Goal: Task Accomplishment & Management: Manage account settings

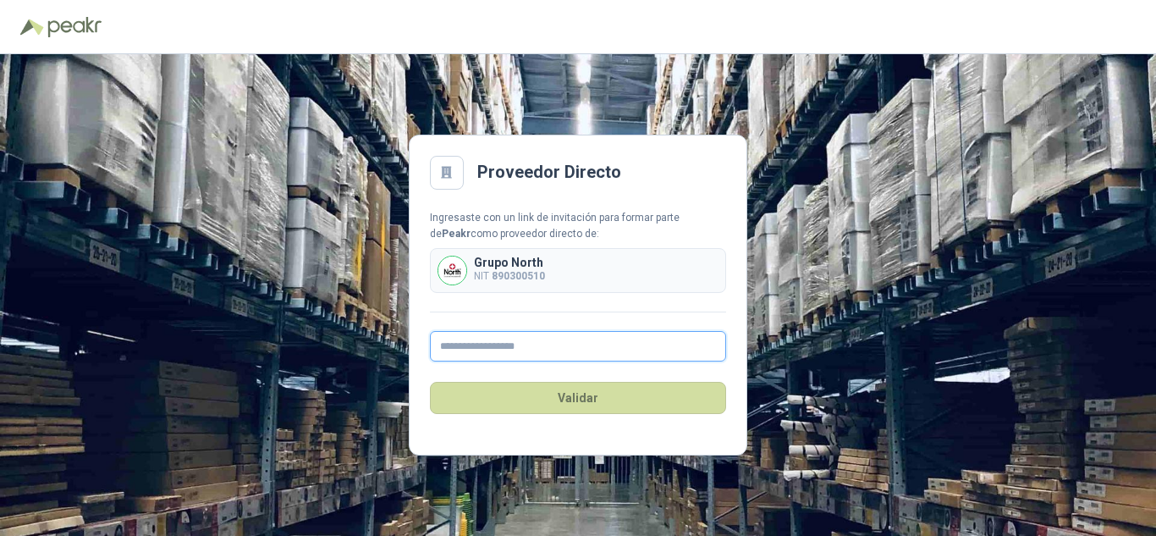
click at [533, 347] on input "text" at bounding box center [578, 346] width 296 height 30
type input "**********"
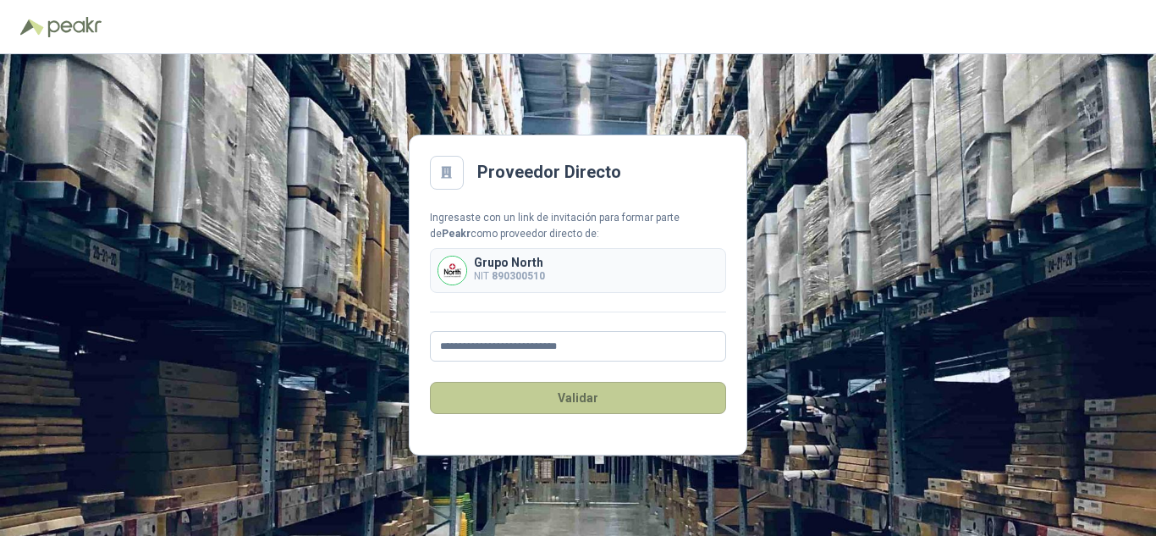
click at [570, 398] on button "Validar" at bounding box center [578, 398] width 296 height 32
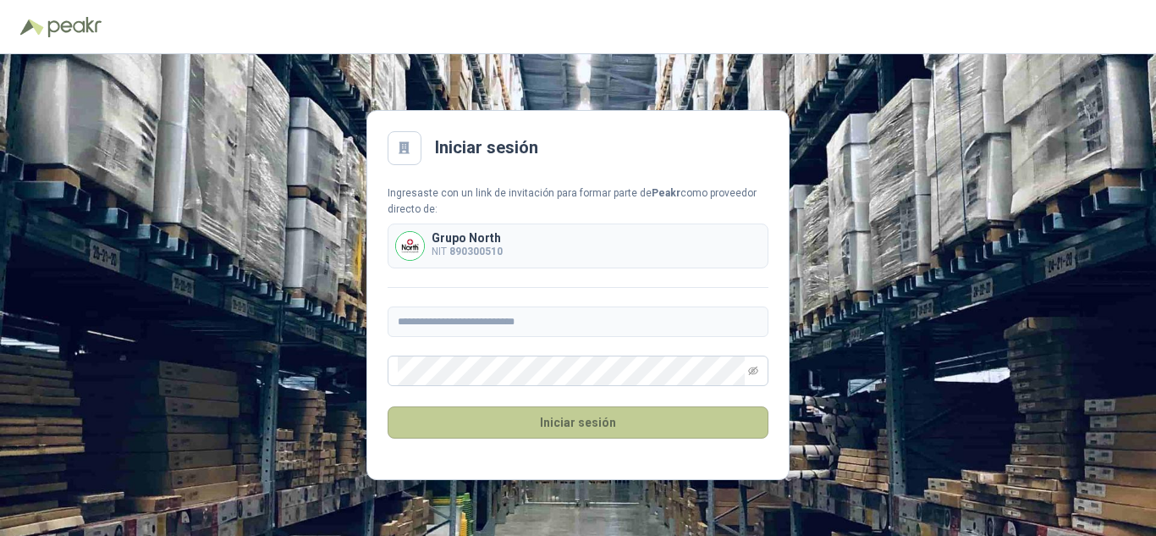
click at [564, 428] on button "Iniciar sesión" at bounding box center [578, 422] width 381 height 32
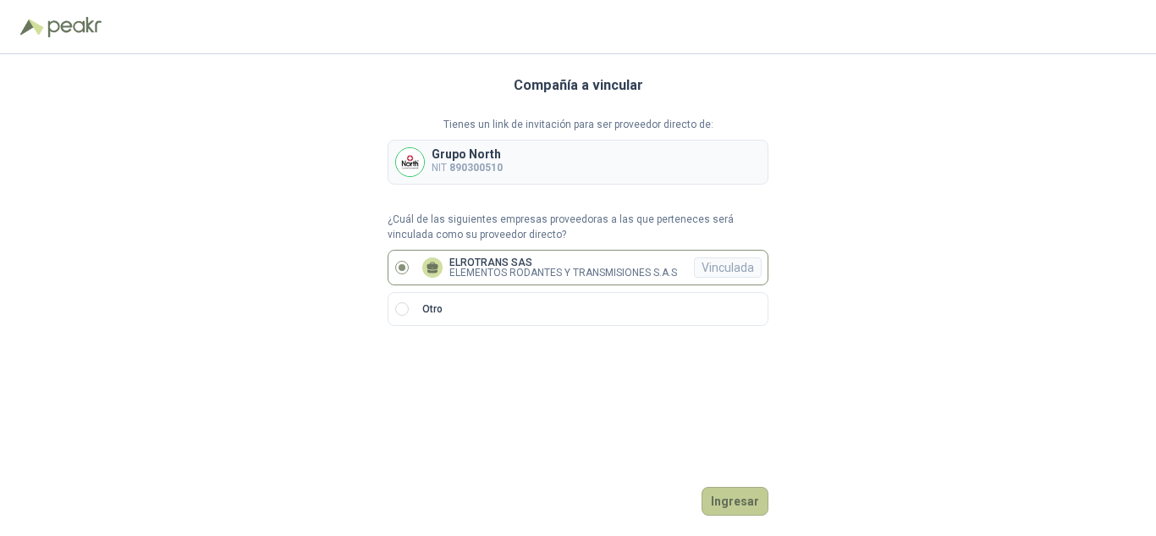
click at [740, 494] on button "Ingresar" at bounding box center [734, 501] width 67 height 29
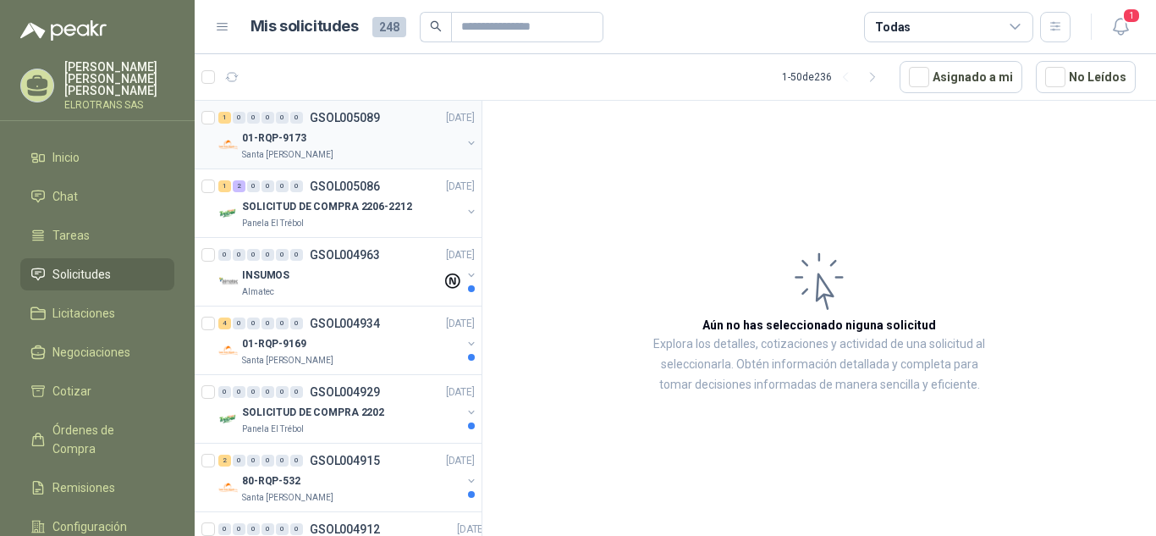
click at [276, 137] on p "01-RQP-9173" at bounding box center [274, 138] width 64 height 16
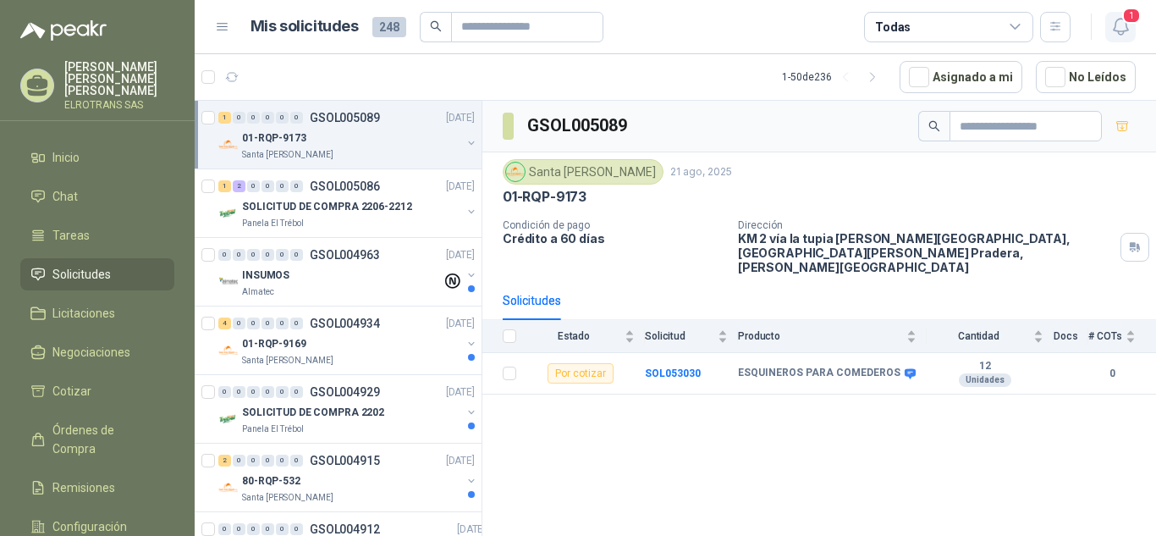
click at [1133, 14] on span "1" at bounding box center [1131, 16] width 19 height 16
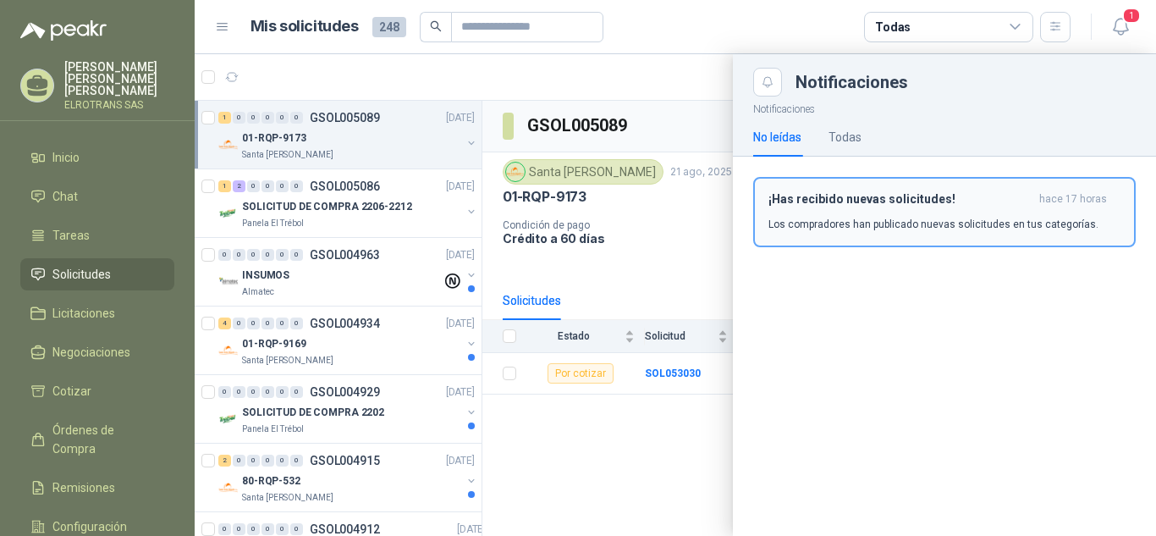
click at [856, 197] on h3 "¡Has recibido nuevas solicitudes!" at bounding box center [900, 199] width 264 height 14
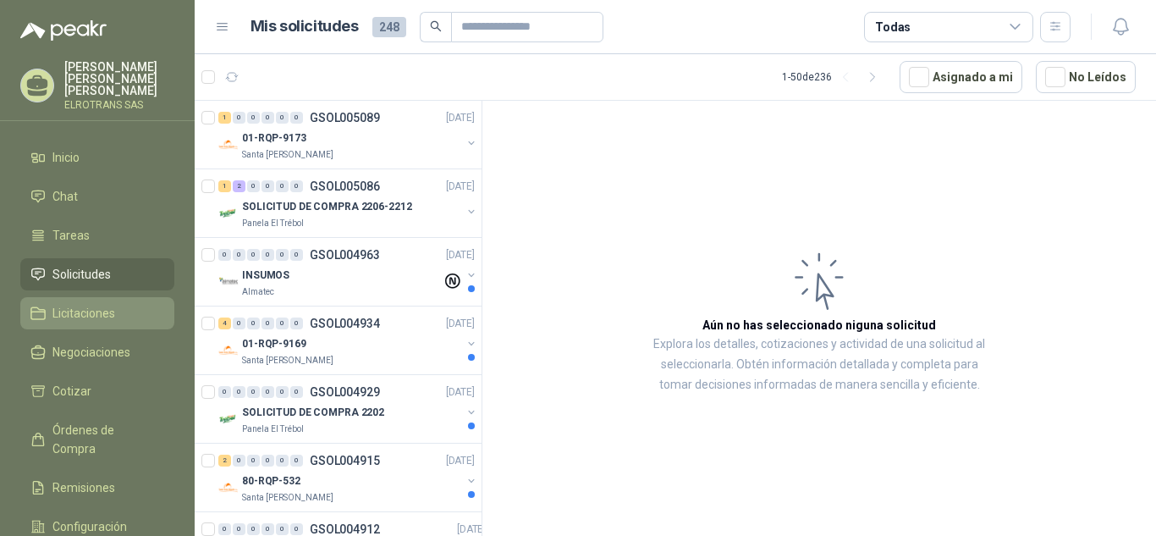
click at [57, 305] on span "Licitaciones" at bounding box center [83, 313] width 63 height 19
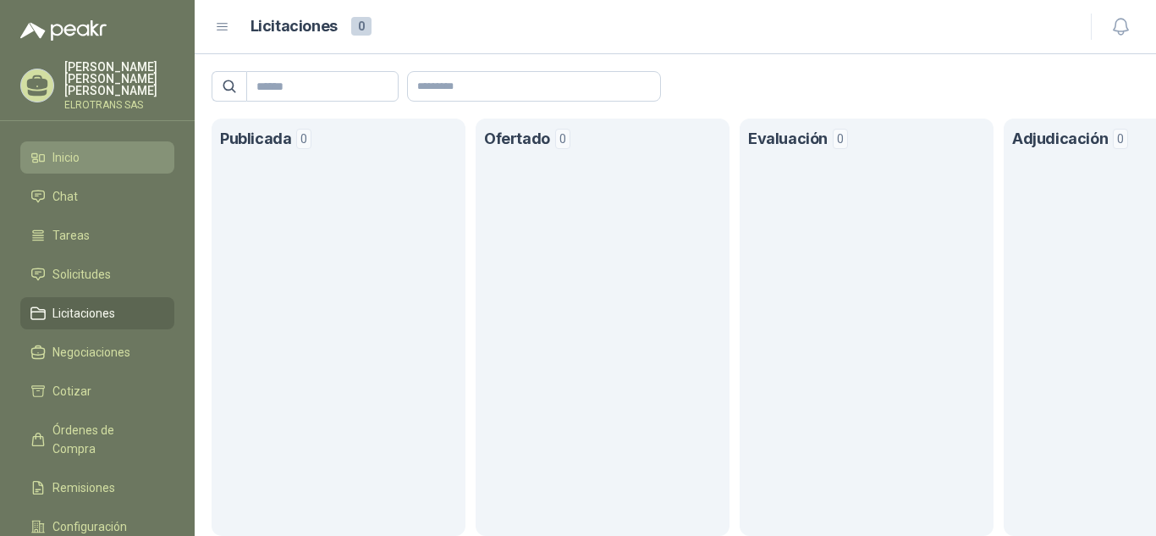
click at [61, 148] on span "Inicio" at bounding box center [65, 157] width 27 height 19
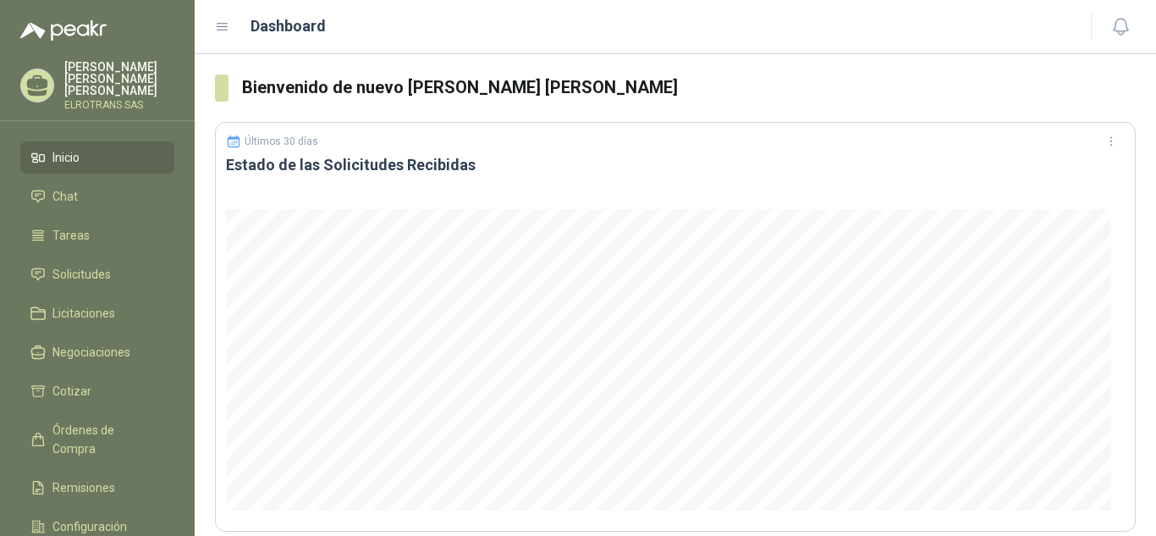
click at [101, 76] on p "[PERSON_NAME] [PERSON_NAME]" at bounding box center [119, 79] width 110 height 36
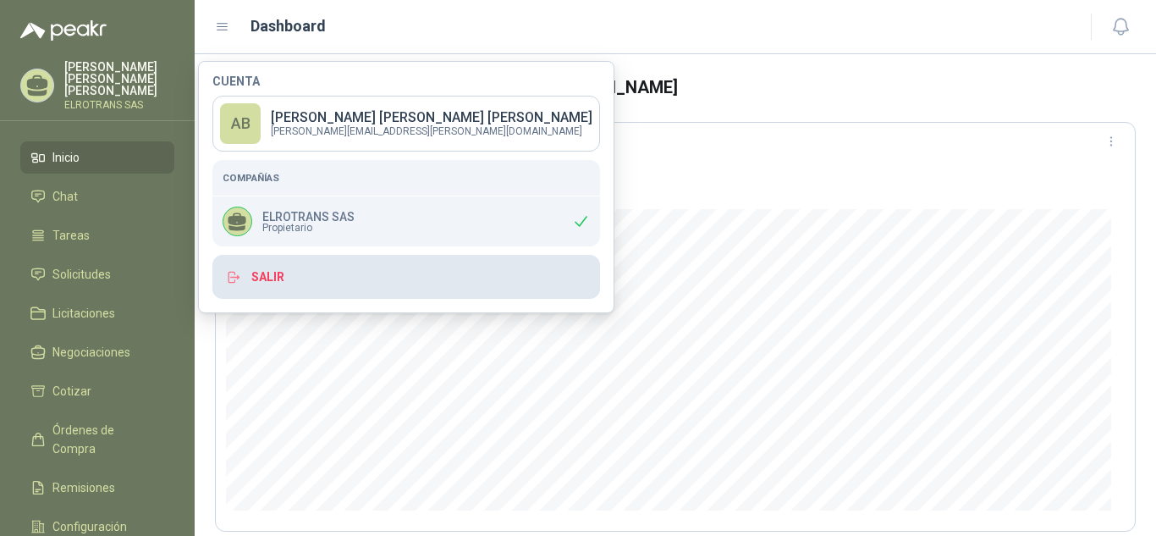
click at [281, 272] on button "Salir" at bounding box center [406, 277] width 388 height 44
